Goal: Contribute content: Contribute content

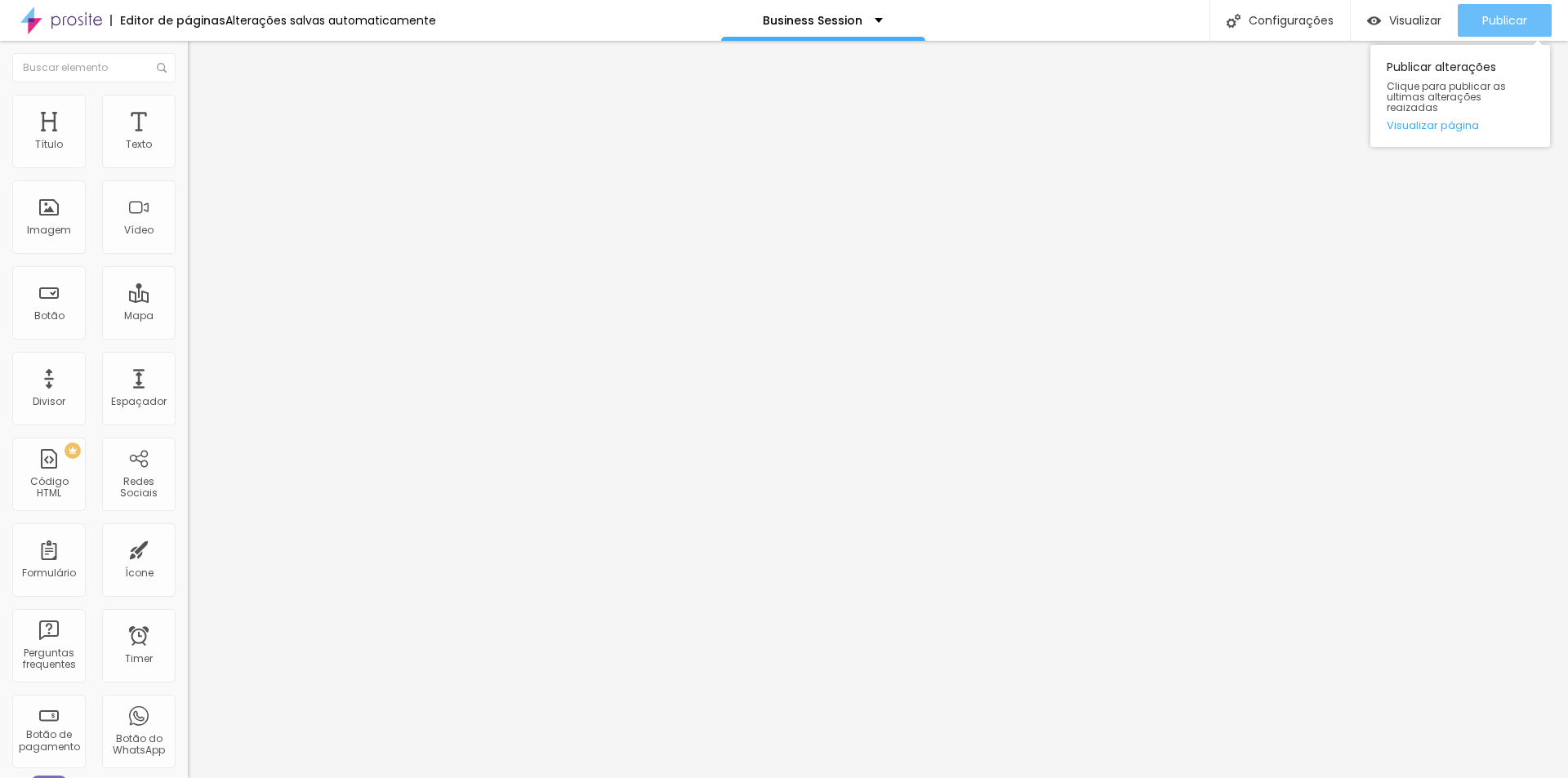
click at [1505, 29] on div "Publicar" at bounding box center [1504, 21] width 45 height 33
click at [1484, 15] on span "Publicar" at bounding box center [1504, 21] width 45 height 13
click at [1478, 35] on button "Publicar" at bounding box center [1505, 21] width 94 height 33
click at [187, 141] on span "Adicionar imagem" at bounding box center [240, 133] width 105 height 14
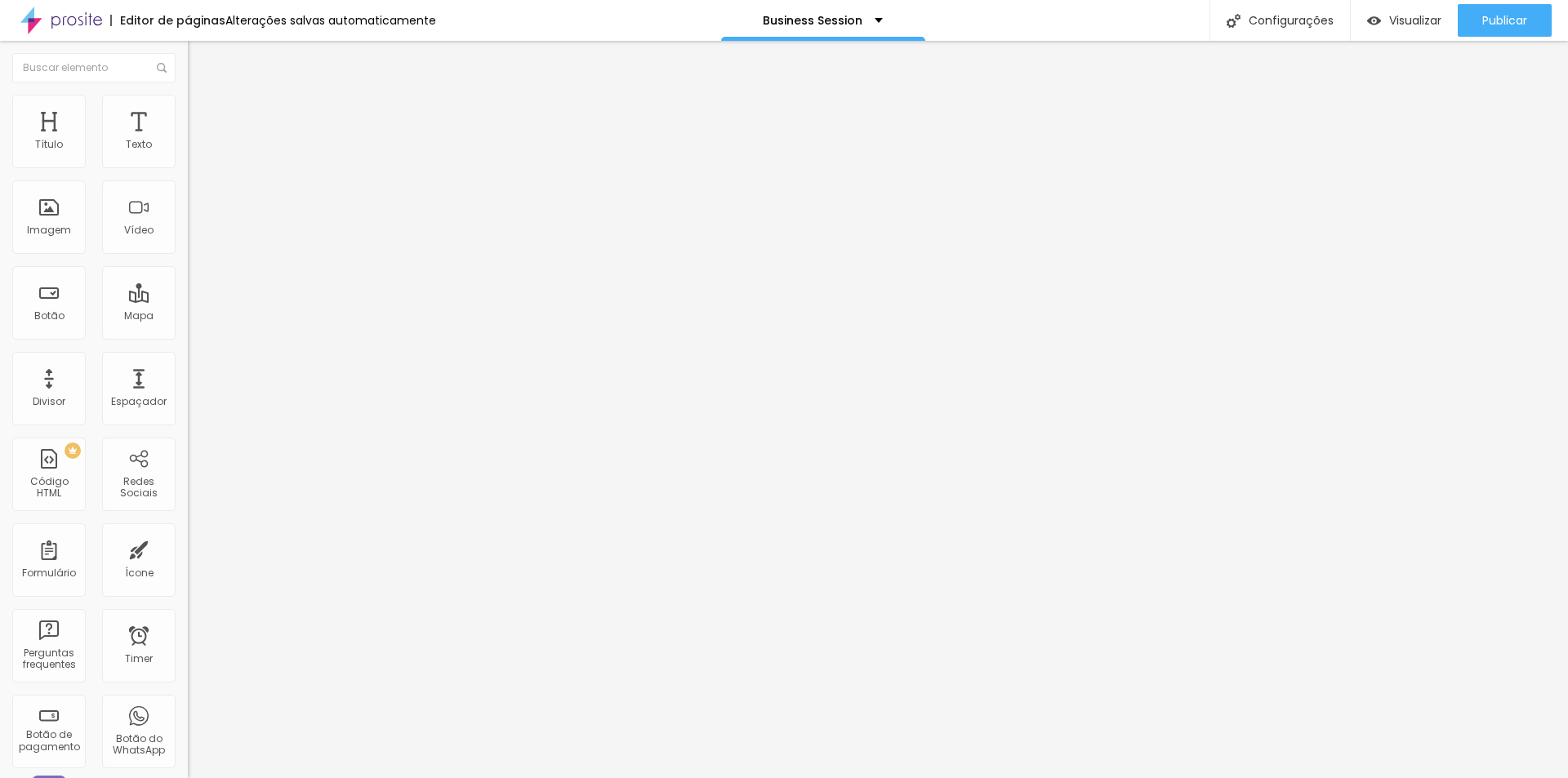
click at [187, 256] on span "Original" at bounding box center [207, 248] width 39 height 14
click at [187, 276] on span "Padrão" at bounding box center [206, 268] width 37 height 14
click at [187, 266] on span "Cinema" at bounding box center [208, 258] width 41 height 14
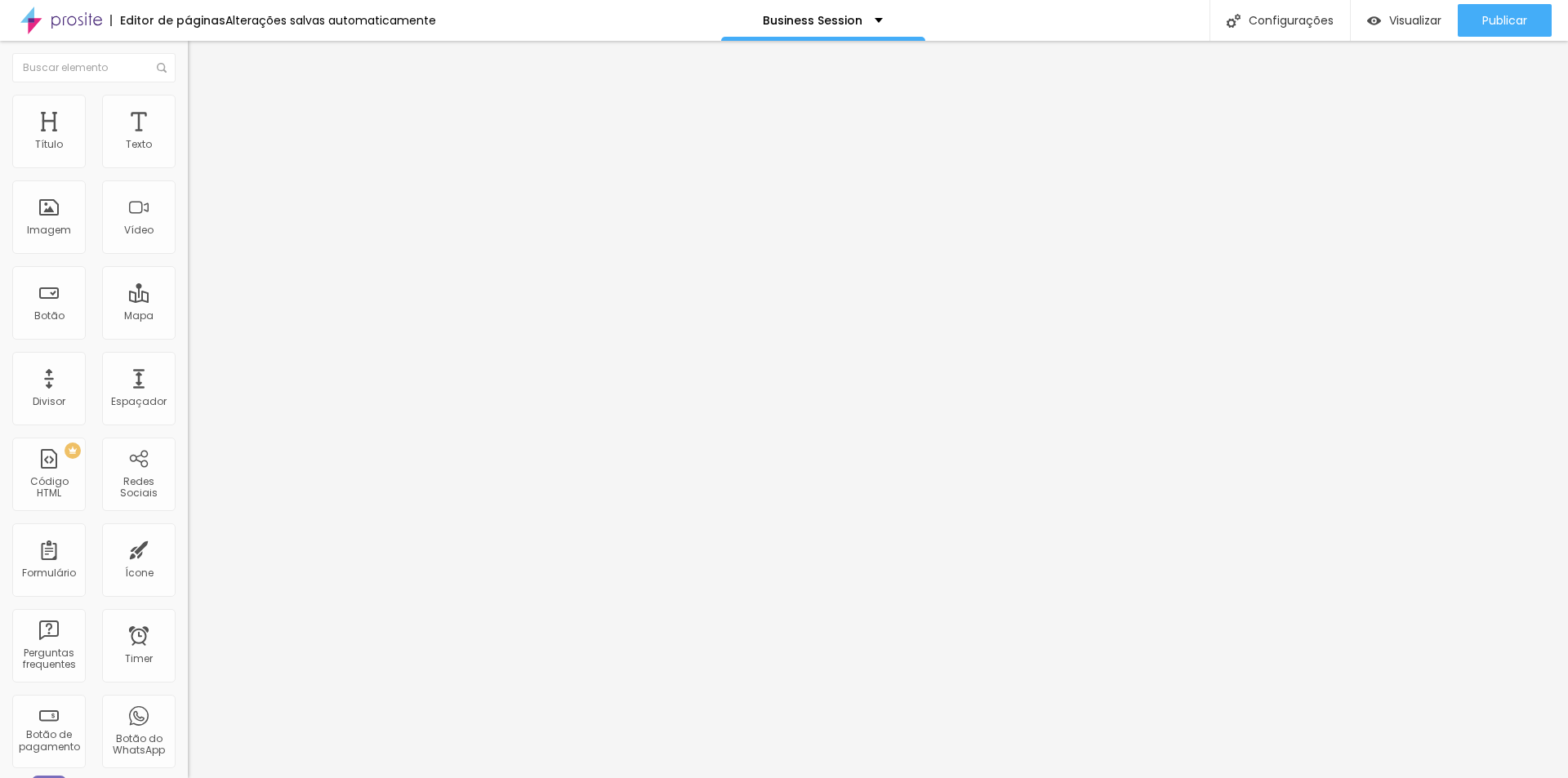
click at [187, 289] on div "Quadrado 1:1" at bounding box center [281, 285] width 187 height 10
click at [187, 300] on span "Original" at bounding box center [207, 294] width 39 height 14
click at [202, 113] on span "Estilo" at bounding box center [215, 105] width 25 height 14
type input "75"
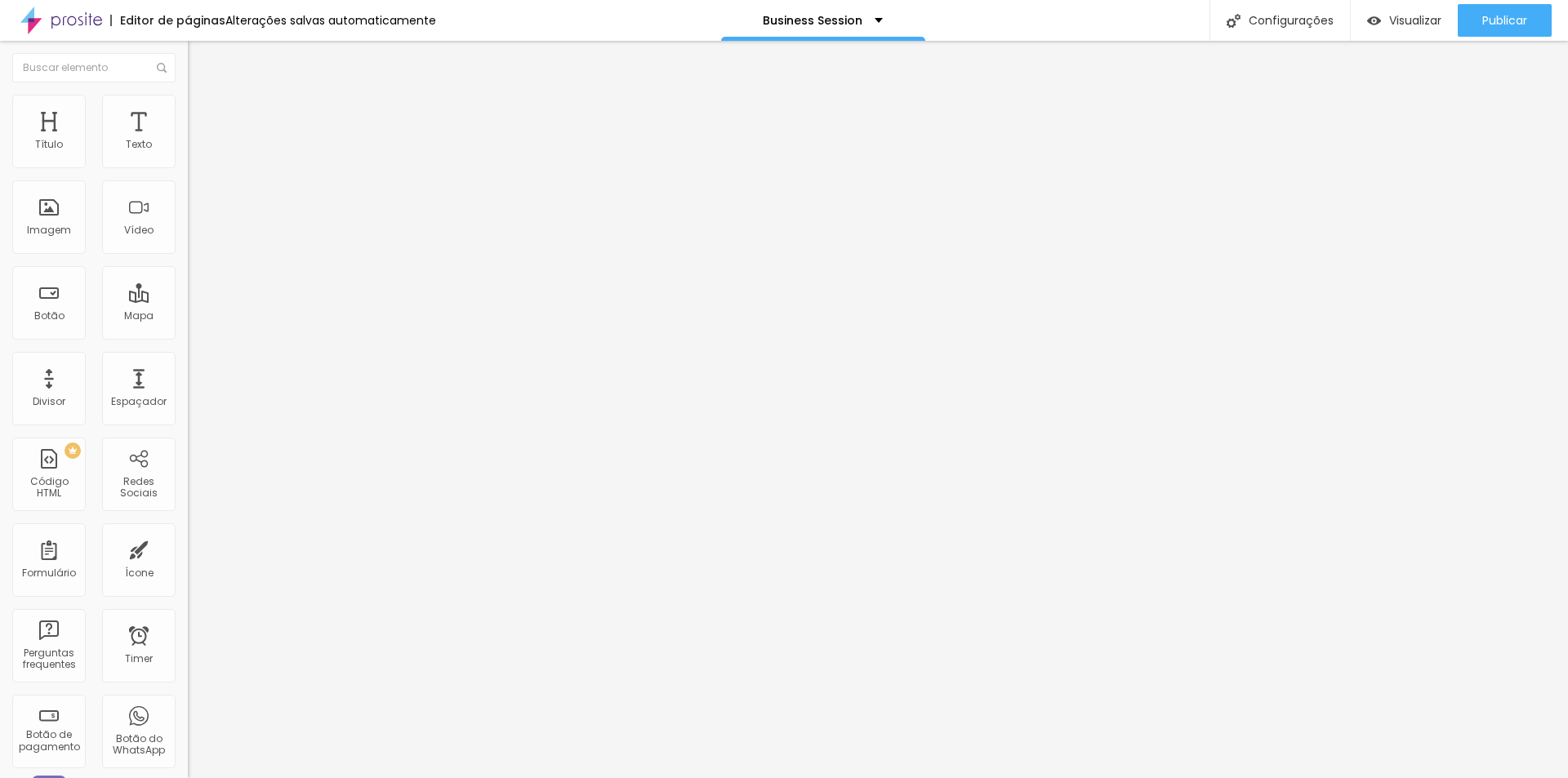
type input "65"
type input "60"
type input "55"
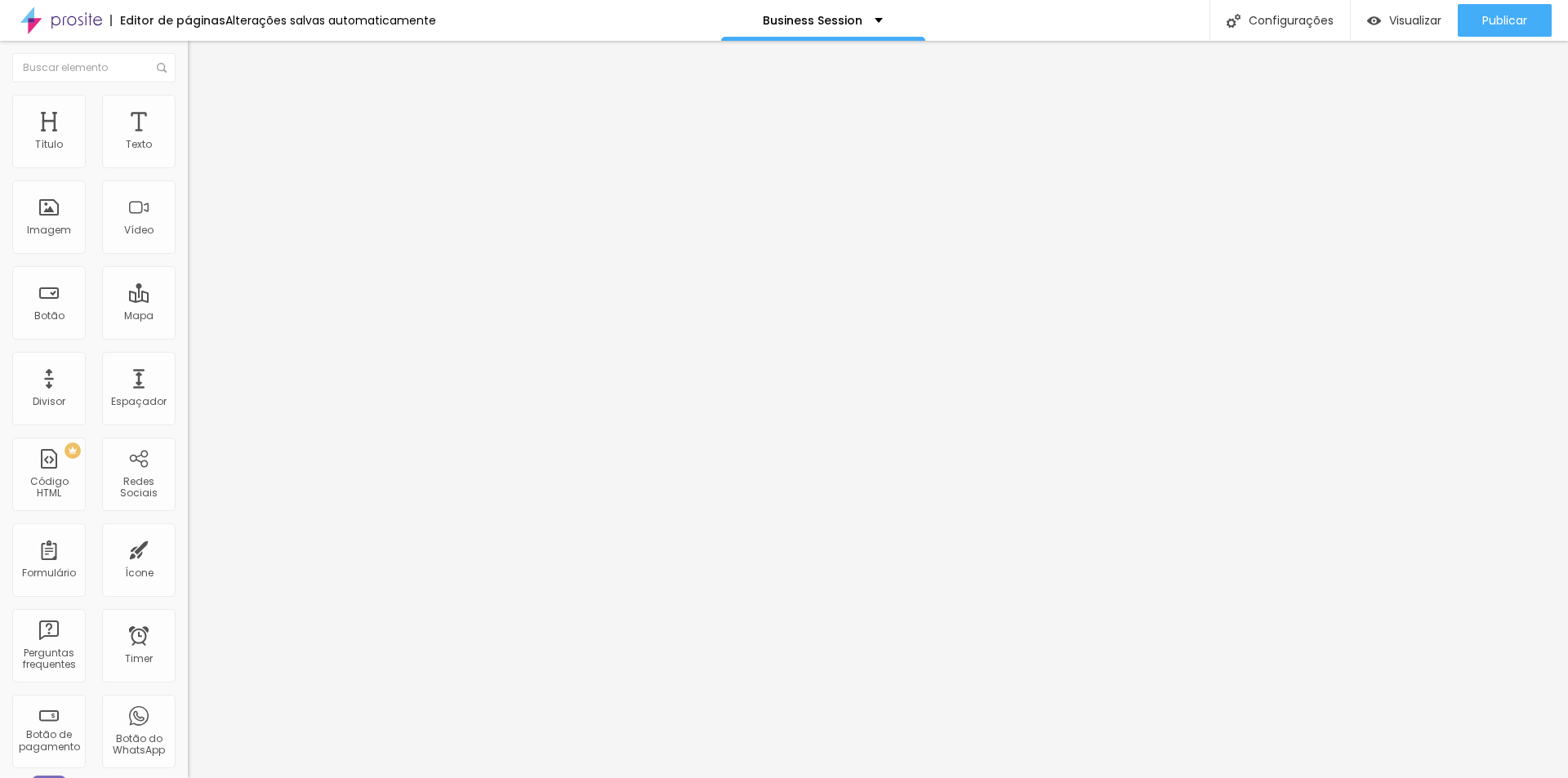
type input "55"
type input "50"
type input "45"
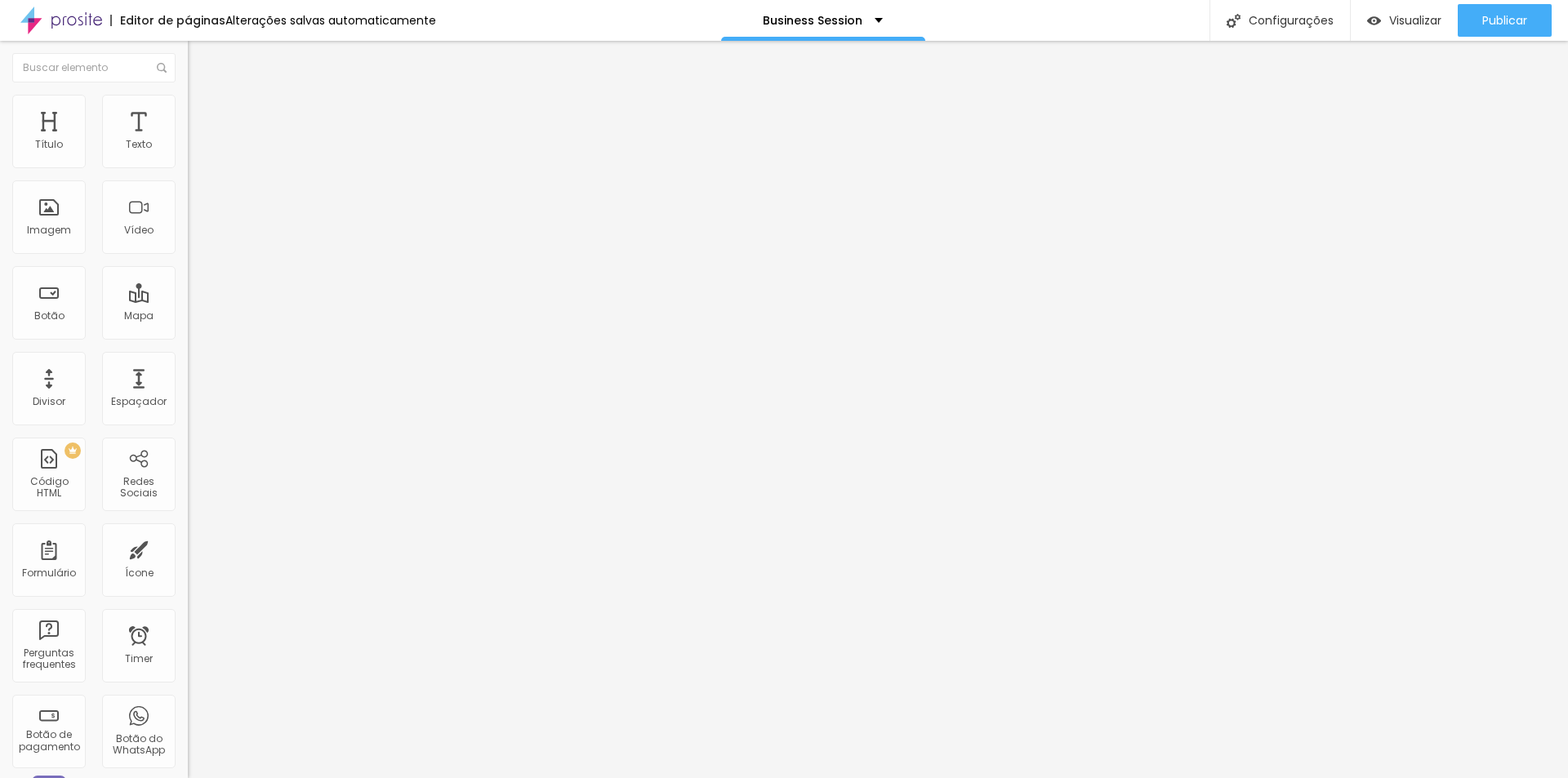
type input "40"
type input "35"
type input "30"
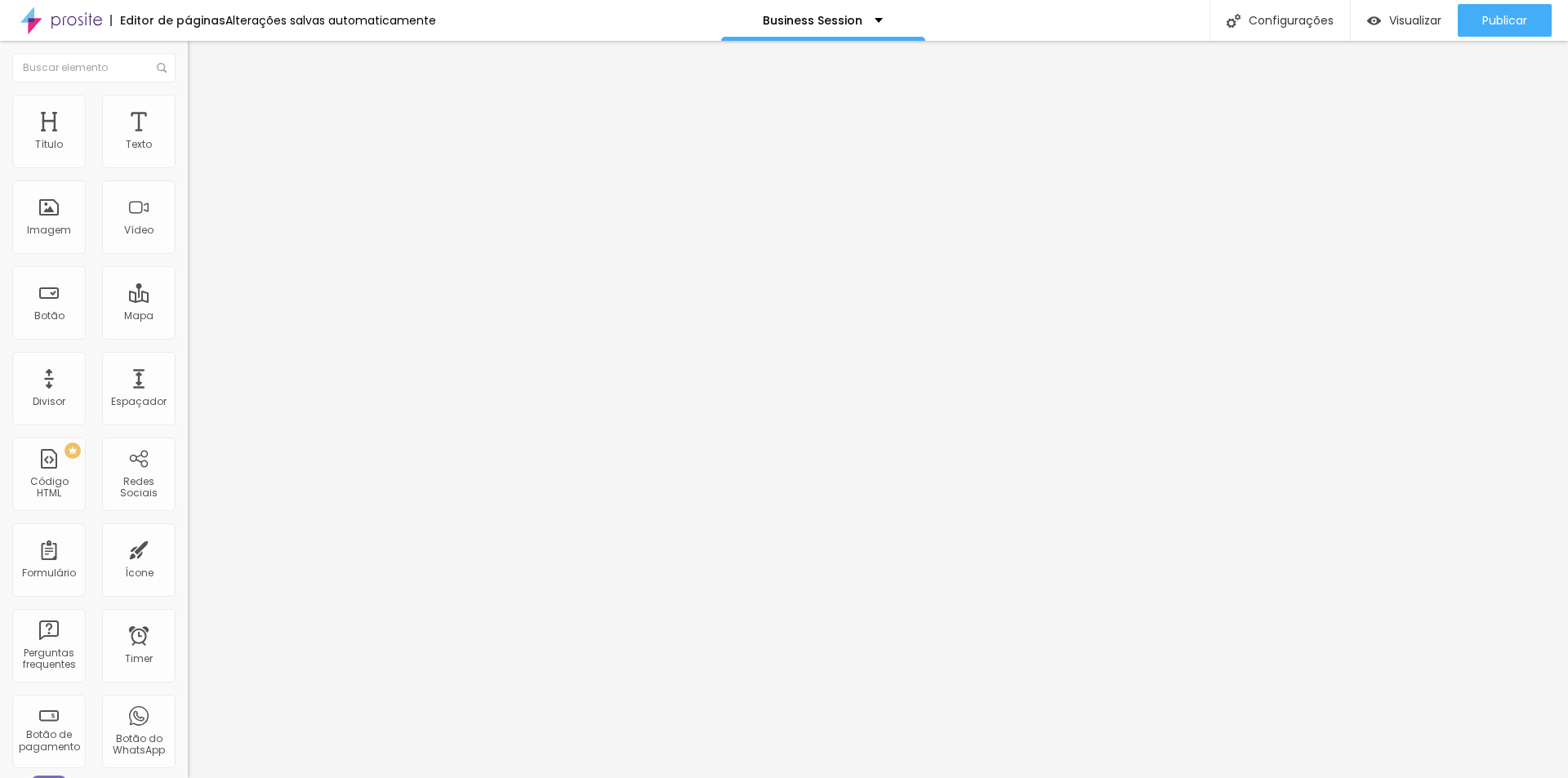
type input "30"
type input "25"
type input "20"
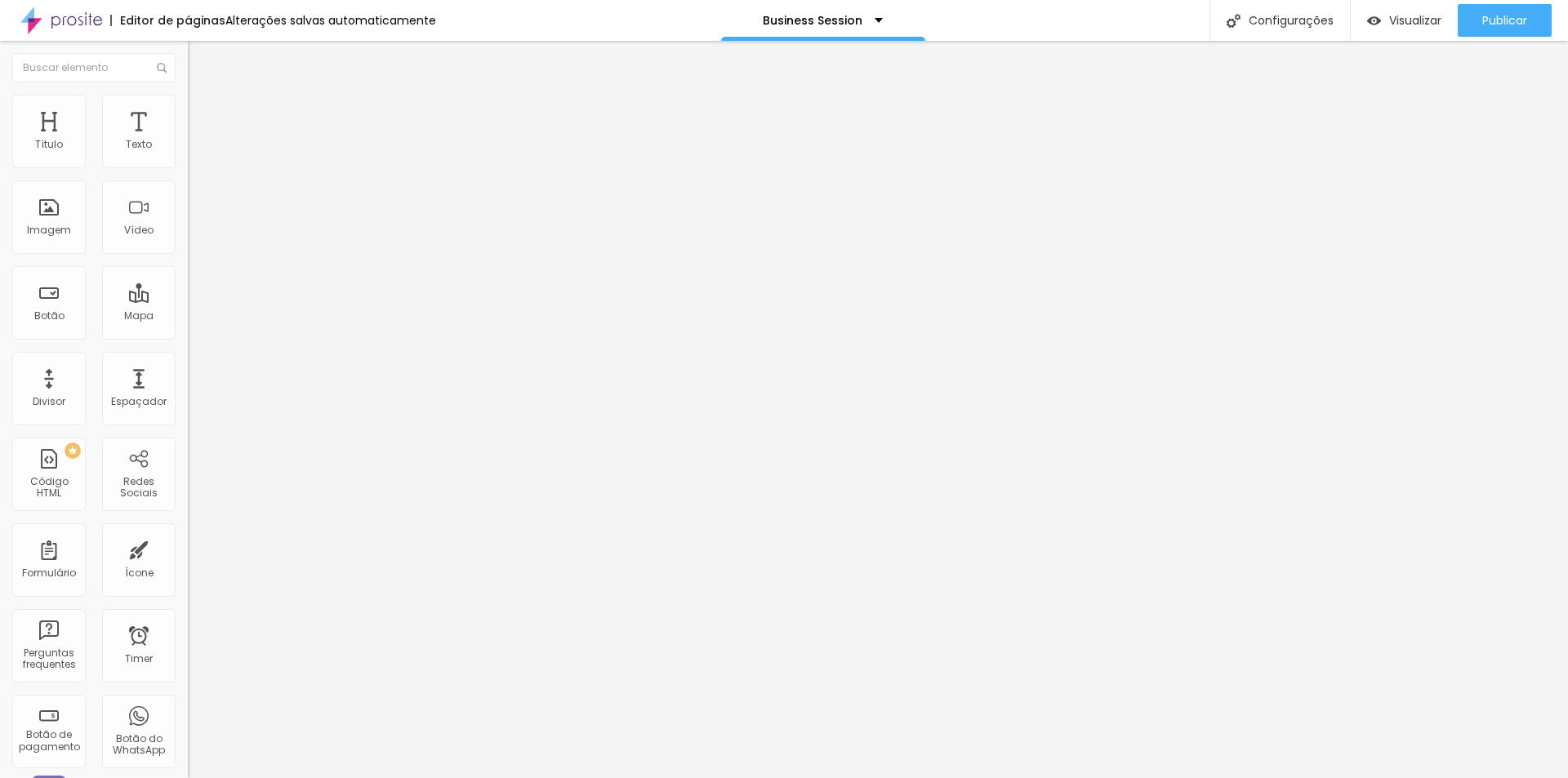
type input "15"
type input "10"
drag, startPoint x: 170, startPoint y: 177, endPoint x: 0, endPoint y: 201, distance: 171.7
type input "10"
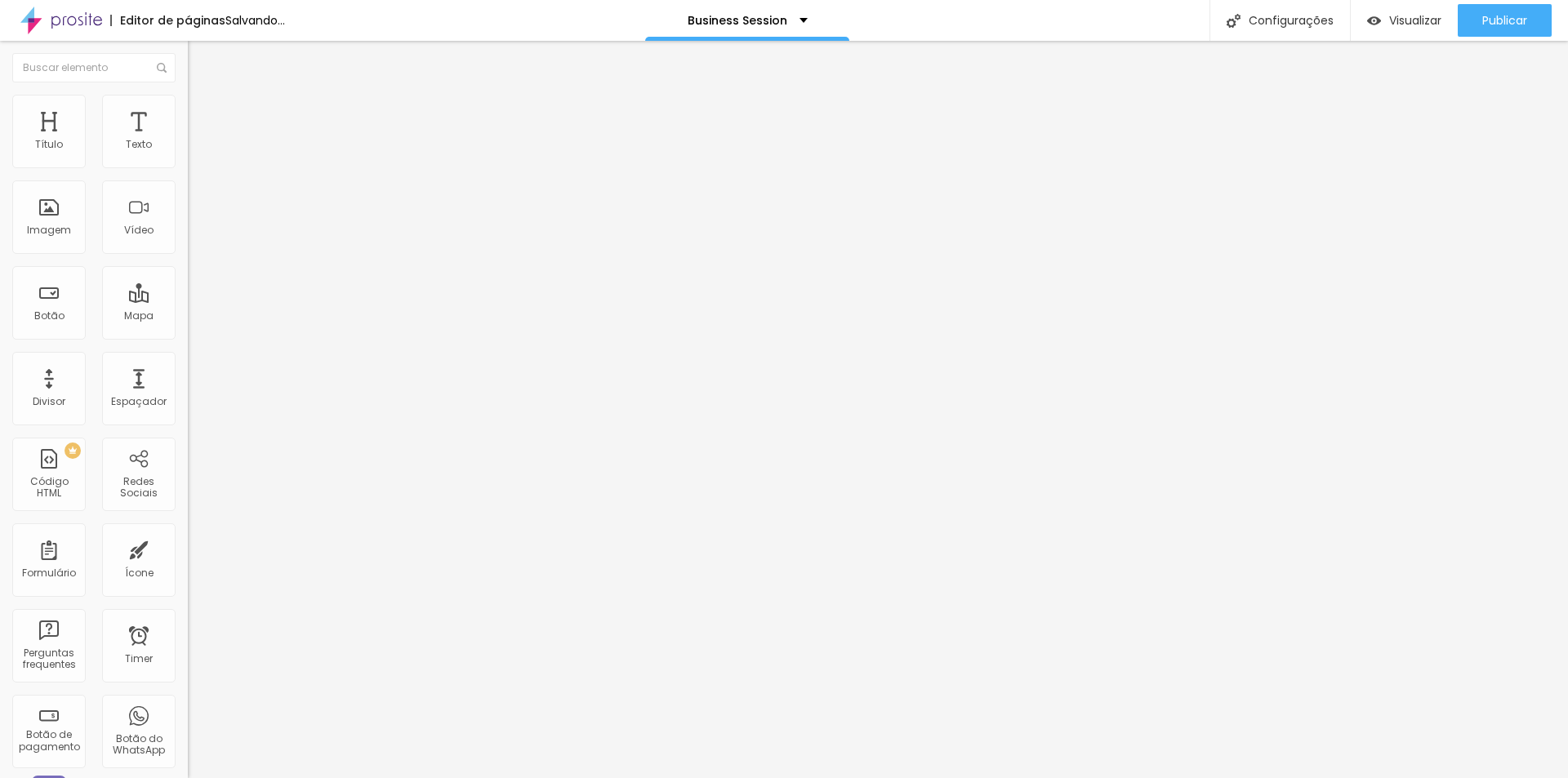
click at [187, 168] on input "range" at bounding box center [240, 161] width 105 height 13
click at [187, 256] on span "Original" at bounding box center [207, 248] width 39 height 14
click at [187, 276] on span "Padrão" at bounding box center [206, 268] width 37 height 14
click at [187, 264] on div "Cinema 16:9" at bounding box center [281, 259] width 187 height 10
click at [187, 300] on span "Original" at bounding box center [207, 294] width 39 height 14
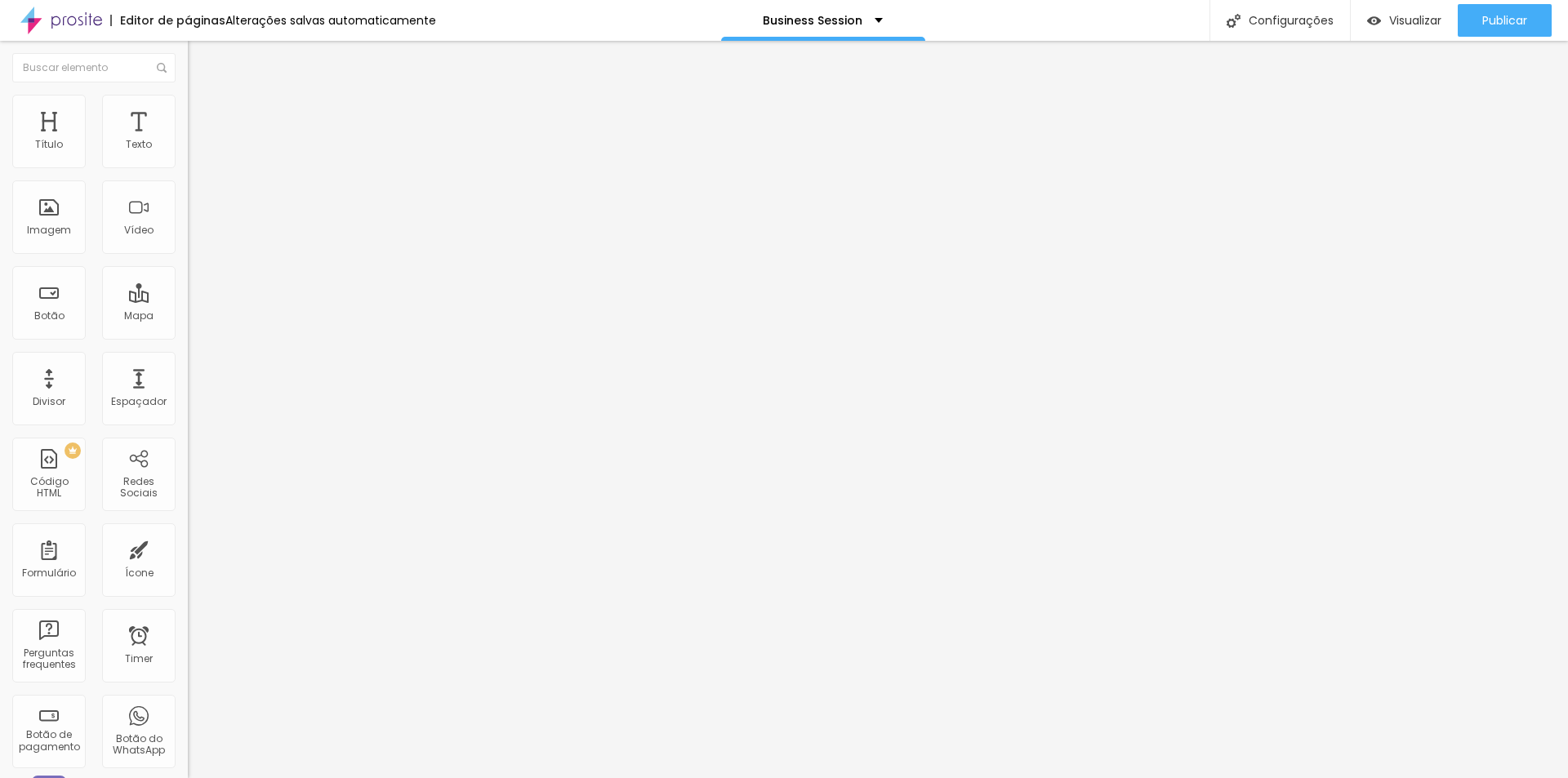
click at [187, 111] on li "Estilo" at bounding box center [281, 103] width 187 height 16
click at [187, 124] on li "Avançado" at bounding box center [281, 119] width 187 height 16
type input "8"
type input "0"
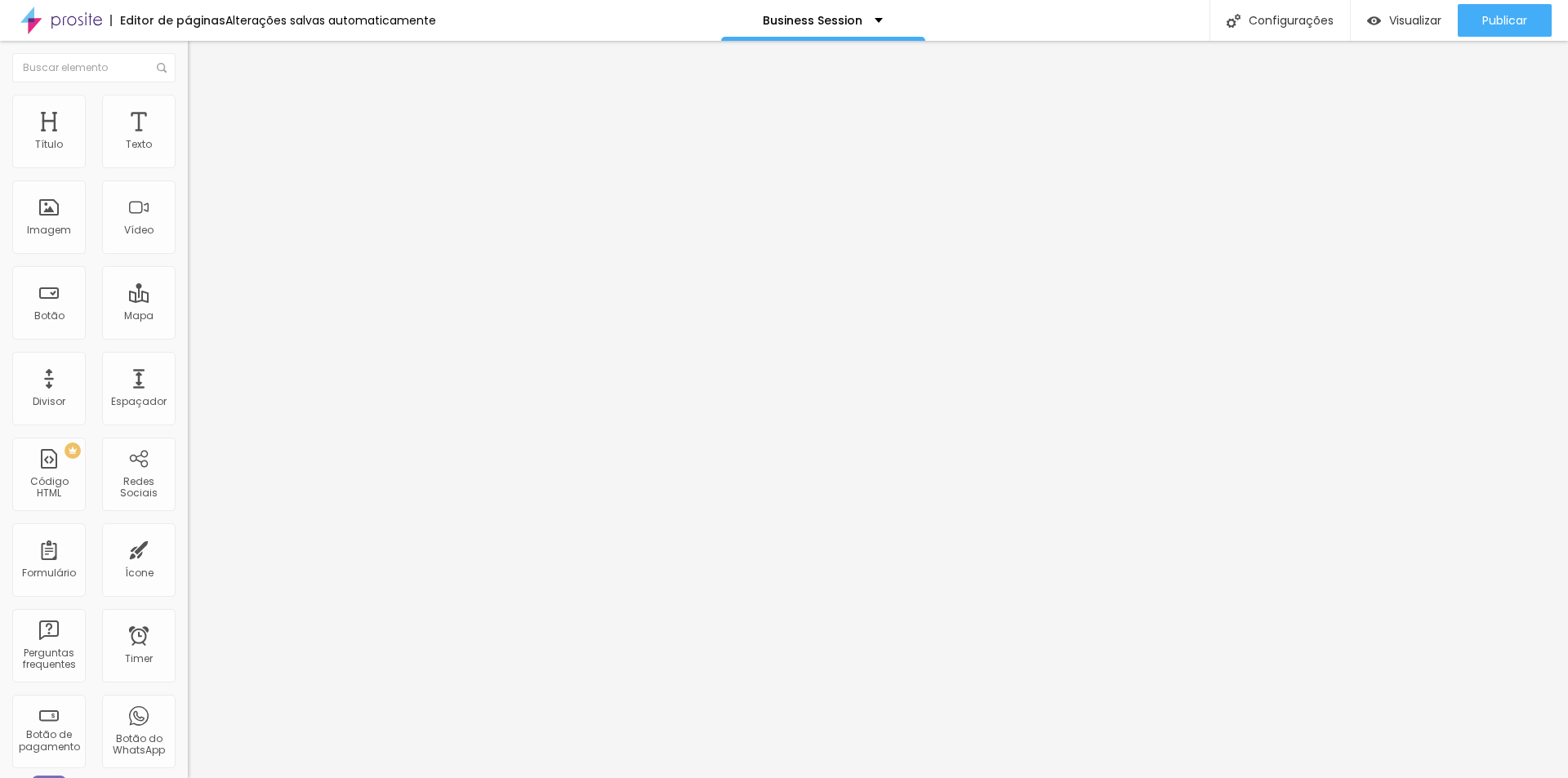
type input "0"
drag, startPoint x: 49, startPoint y: 163, endPoint x: 1, endPoint y: 166, distance: 48.1
type input "0"
click at [187, 317] on input "range" at bounding box center [240, 323] width 105 height 13
type input "7"
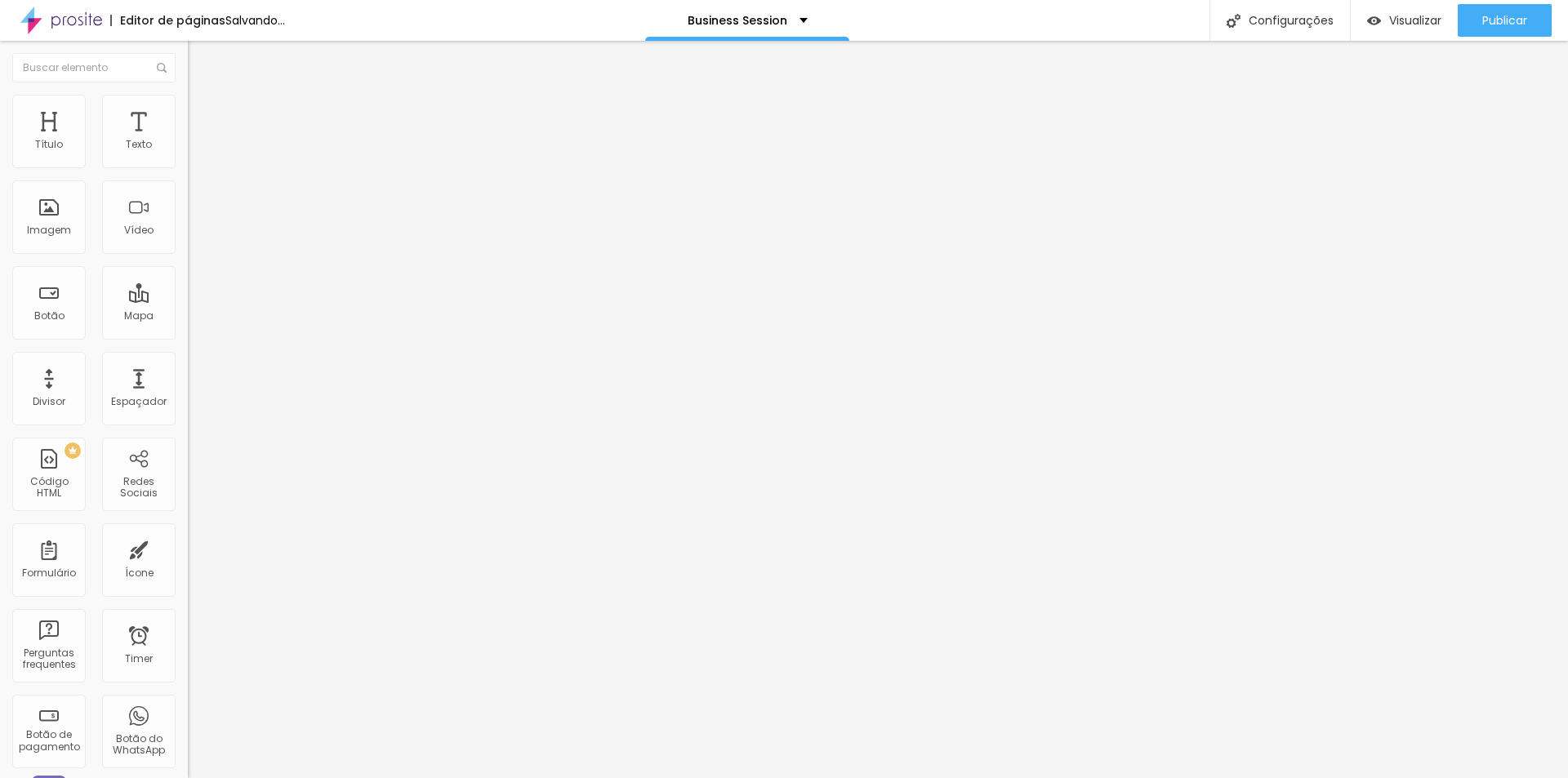
type input "7"
type input "2"
type input "0"
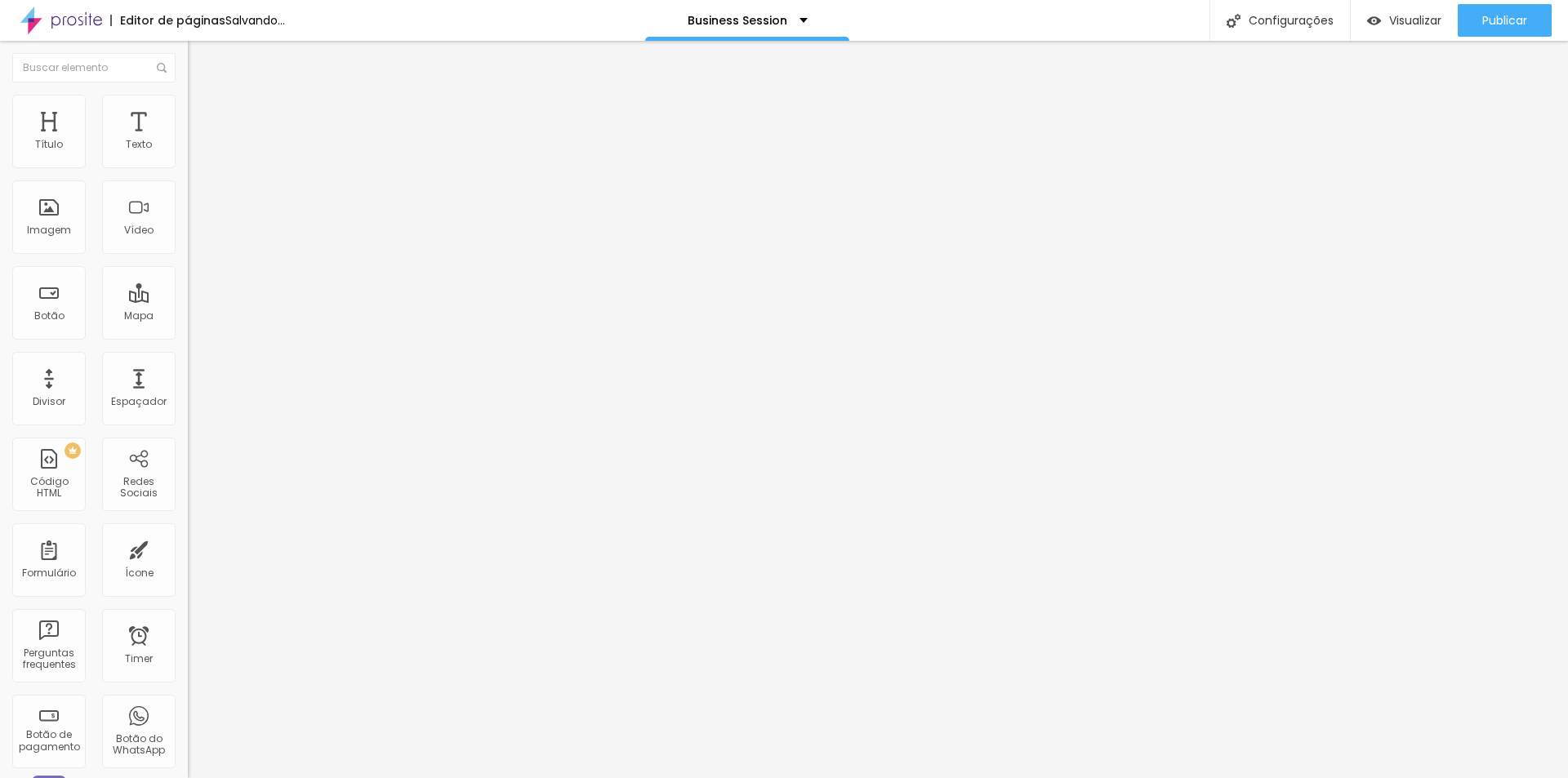
drag, startPoint x: 41, startPoint y: 197, endPoint x: 14, endPoint y: 198, distance: 27.0
type input "0"
click at [187, 548] on input "range" at bounding box center [240, 554] width 105 height 13
click at [187, 139] on div "Trocar imagem" at bounding box center [281, 133] width 187 height 12
click at [202, 120] on span "Avançado" at bounding box center [229, 122] width 54 height 14
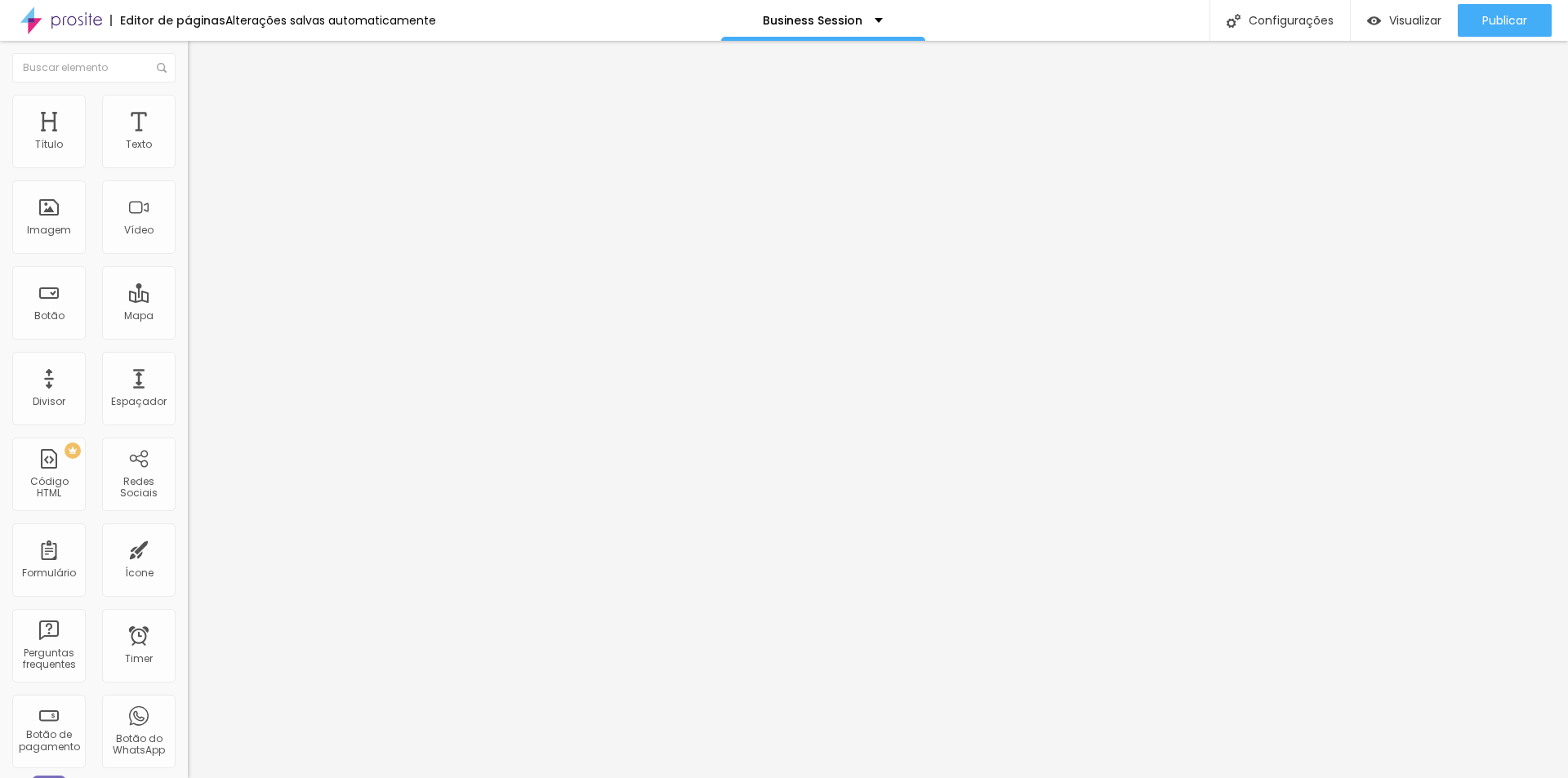
type input "44"
type input "58"
type input "68"
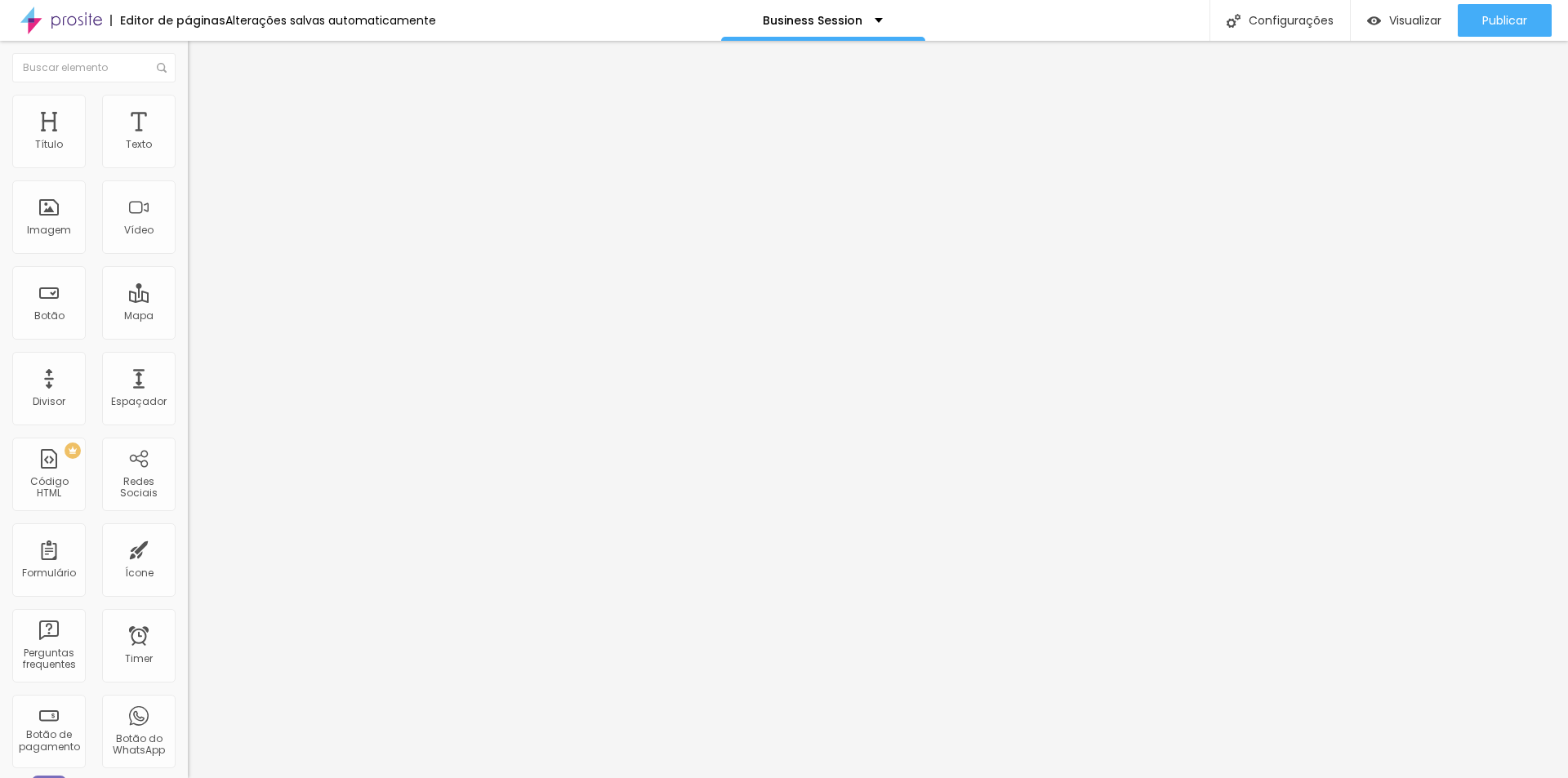
type input "68"
type input "0"
drag, startPoint x: 38, startPoint y: 164, endPoint x: 0, endPoint y: 161, distance: 38.1
click at [187, 317] on input "range" at bounding box center [240, 323] width 105 height 13
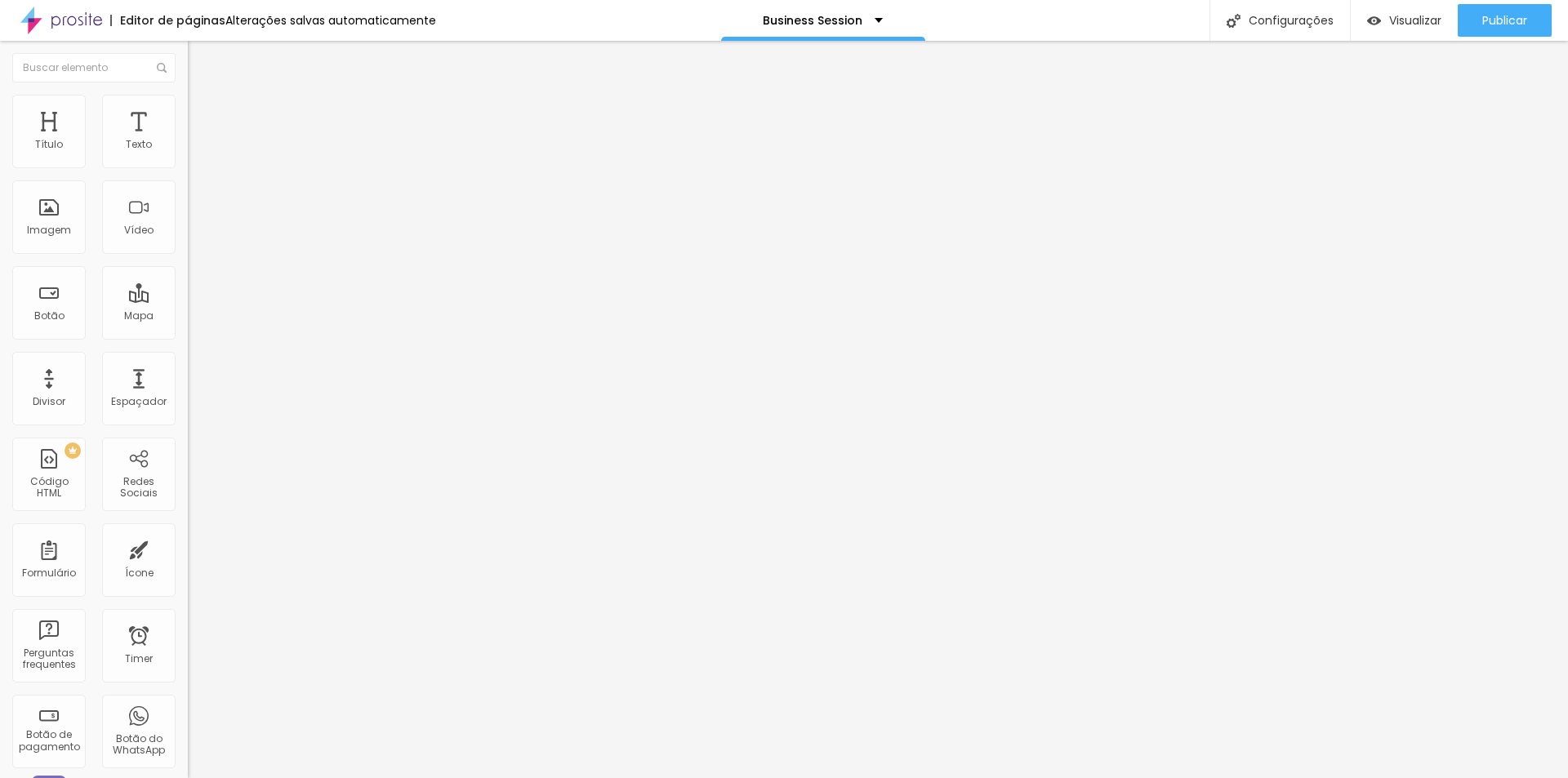
click at [187, 702] on div at bounding box center [281, 702] width 187 height 0
click at [1482, 27] on span "Publicar" at bounding box center [1504, 21] width 45 height 13
click at [1515, 21] on span "Publicar" at bounding box center [1504, 21] width 45 height 13
